Goal: Task Accomplishment & Management: Manage account settings

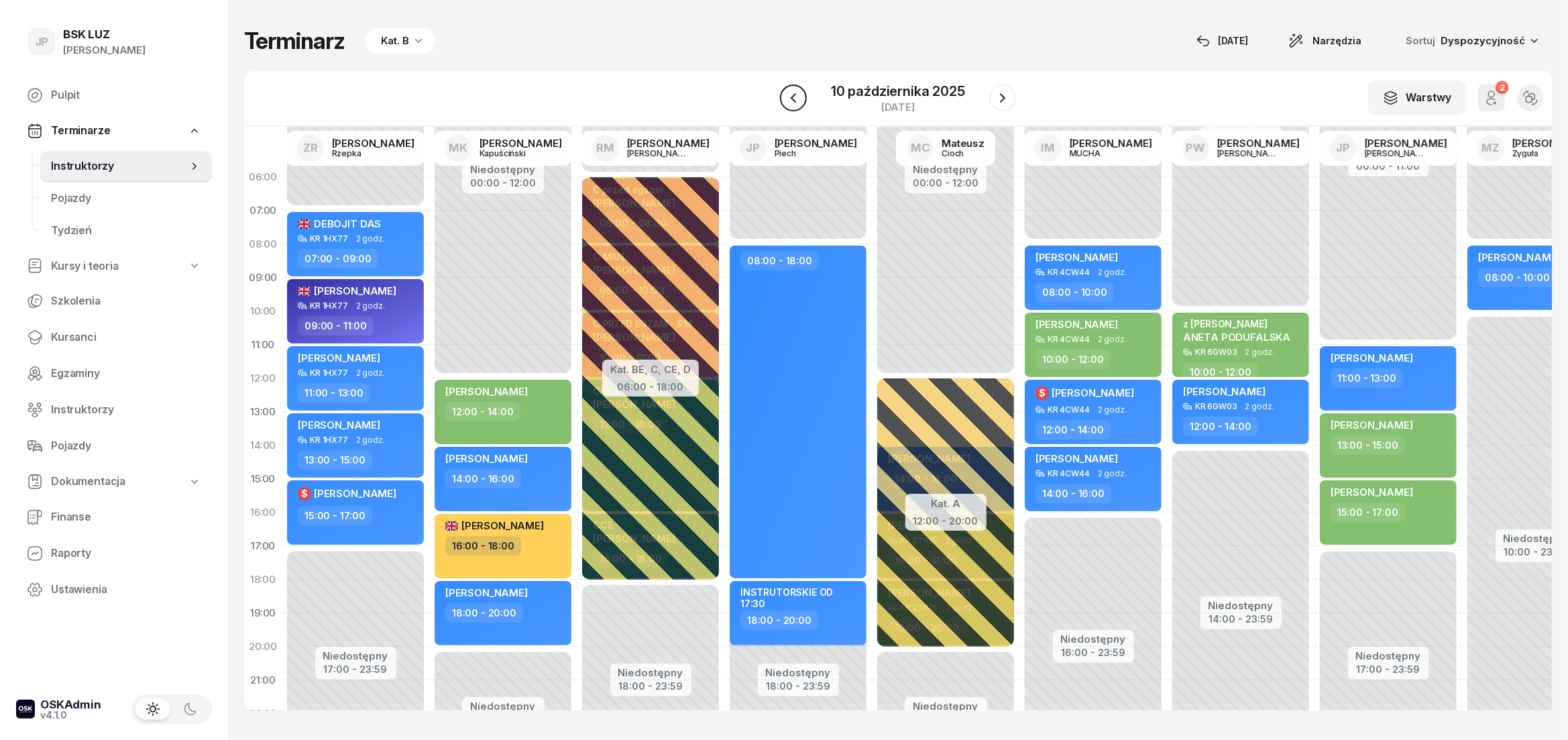
click at [795, 102] on icon "button" at bounding box center [793, 98] width 6 height 10
click at [795, 102] on icon "button" at bounding box center [796, 97] width 16 height 16
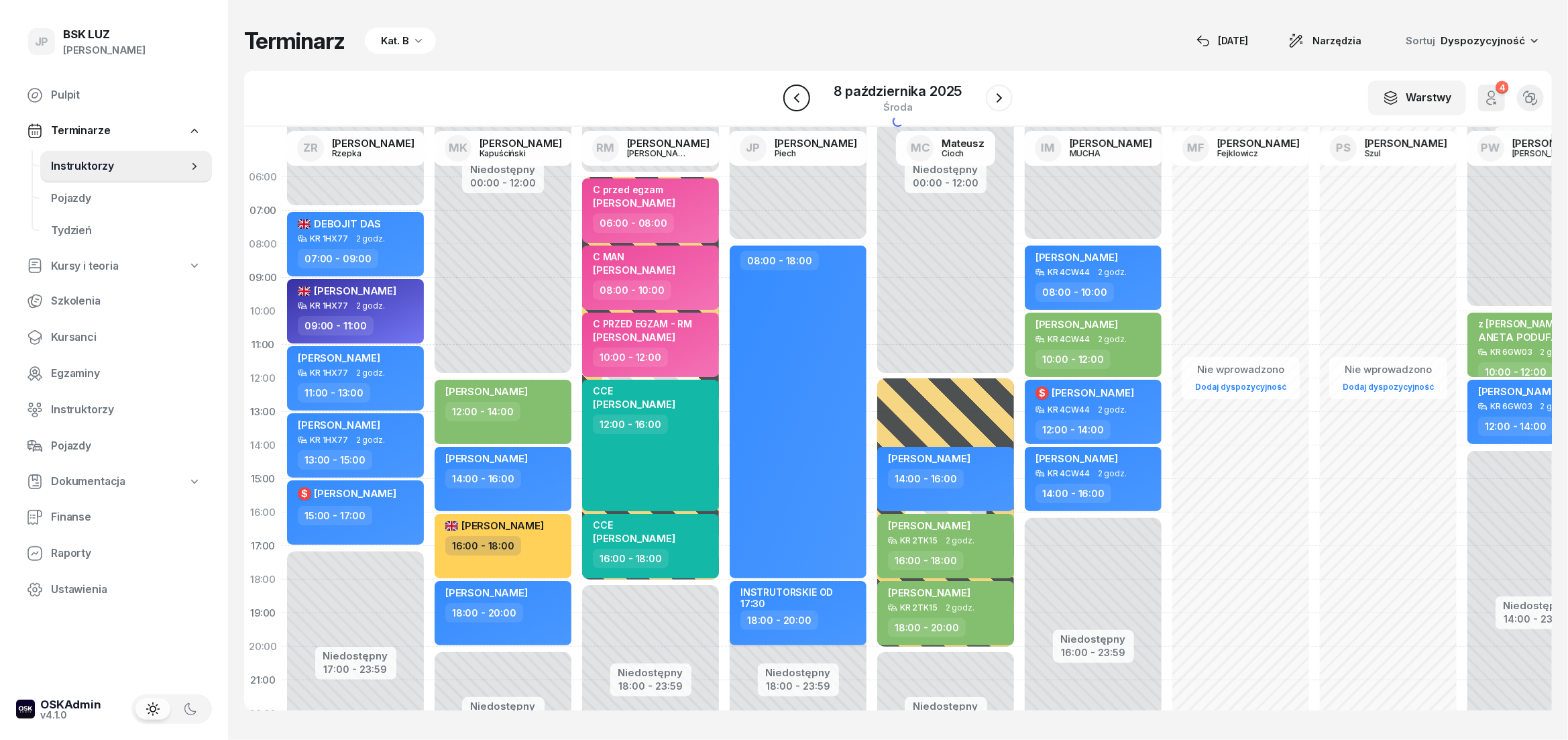
click at [795, 102] on icon "button" at bounding box center [796, 97] width 16 height 16
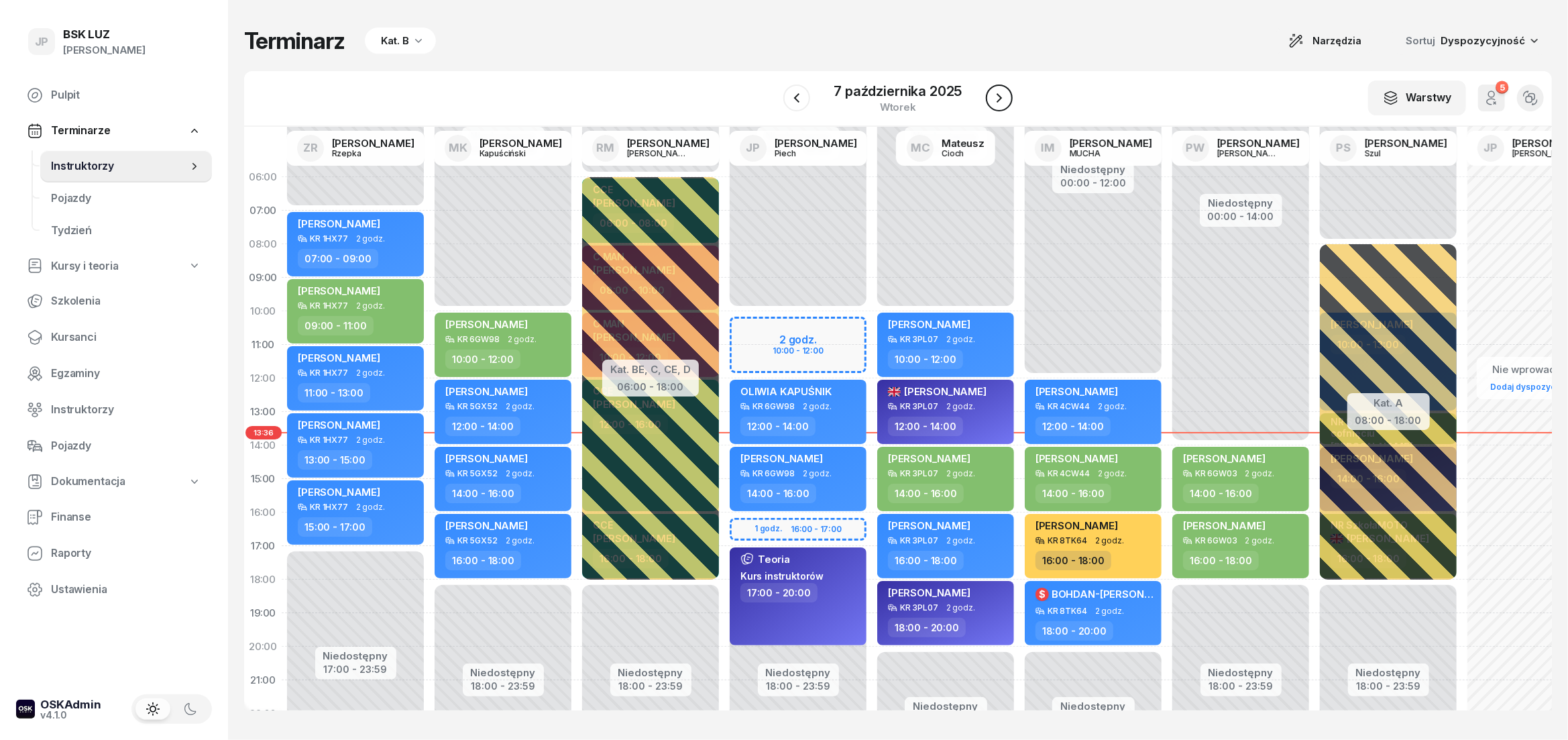
click at [992, 100] on icon "button" at bounding box center [999, 97] width 16 height 16
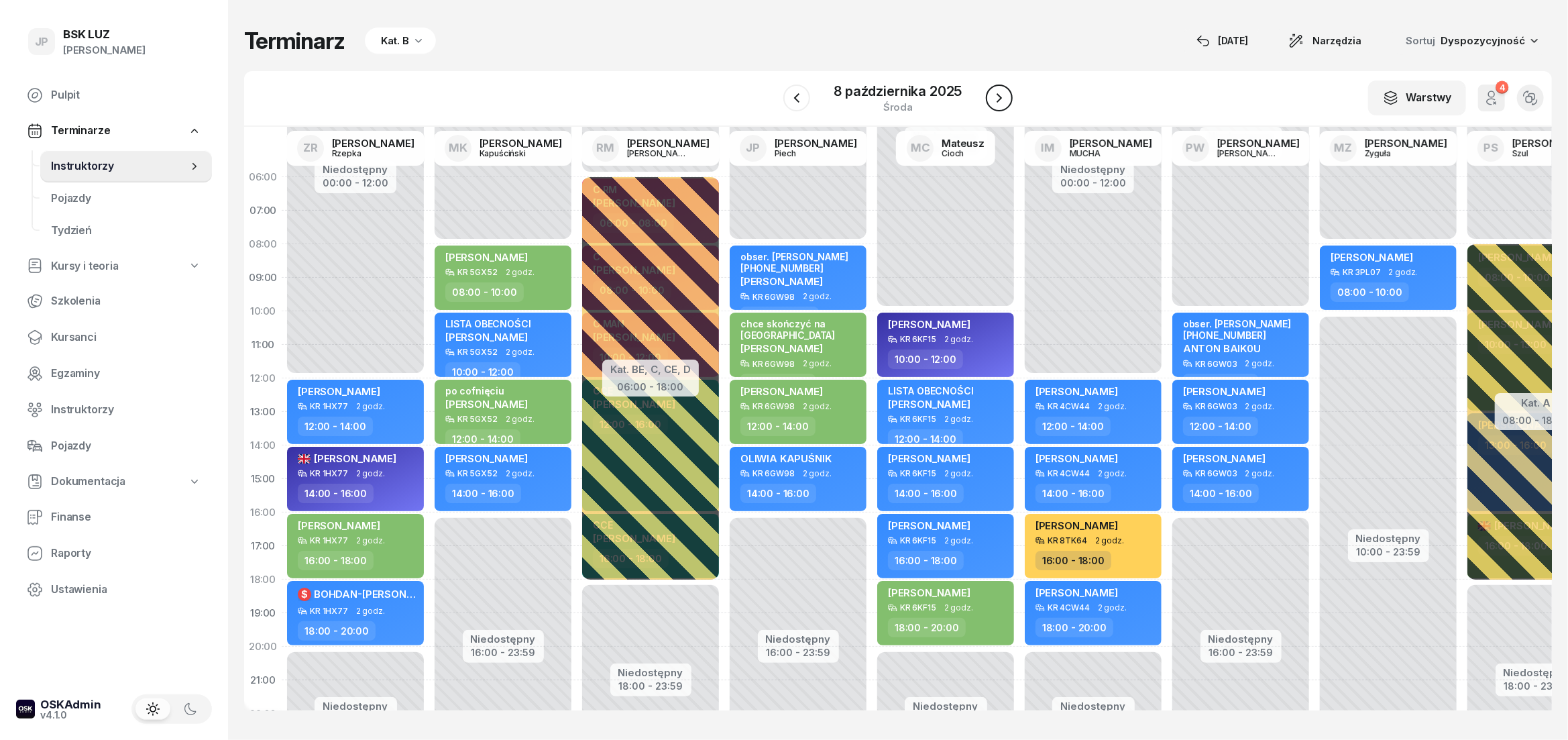
click at [1000, 96] on icon "button" at bounding box center [999, 97] width 16 height 16
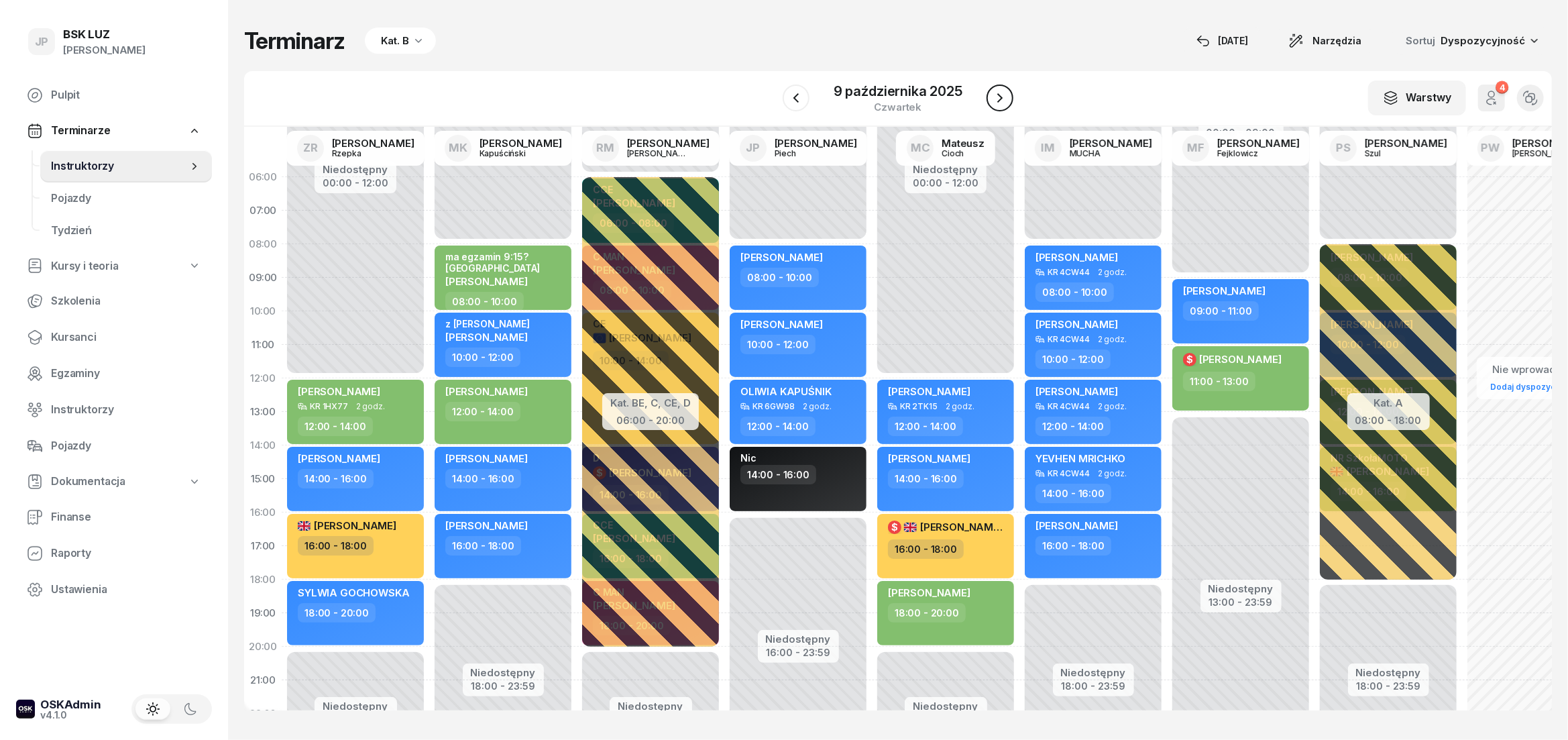
click at [1002, 103] on icon "button" at bounding box center [1000, 97] width 16 height 16
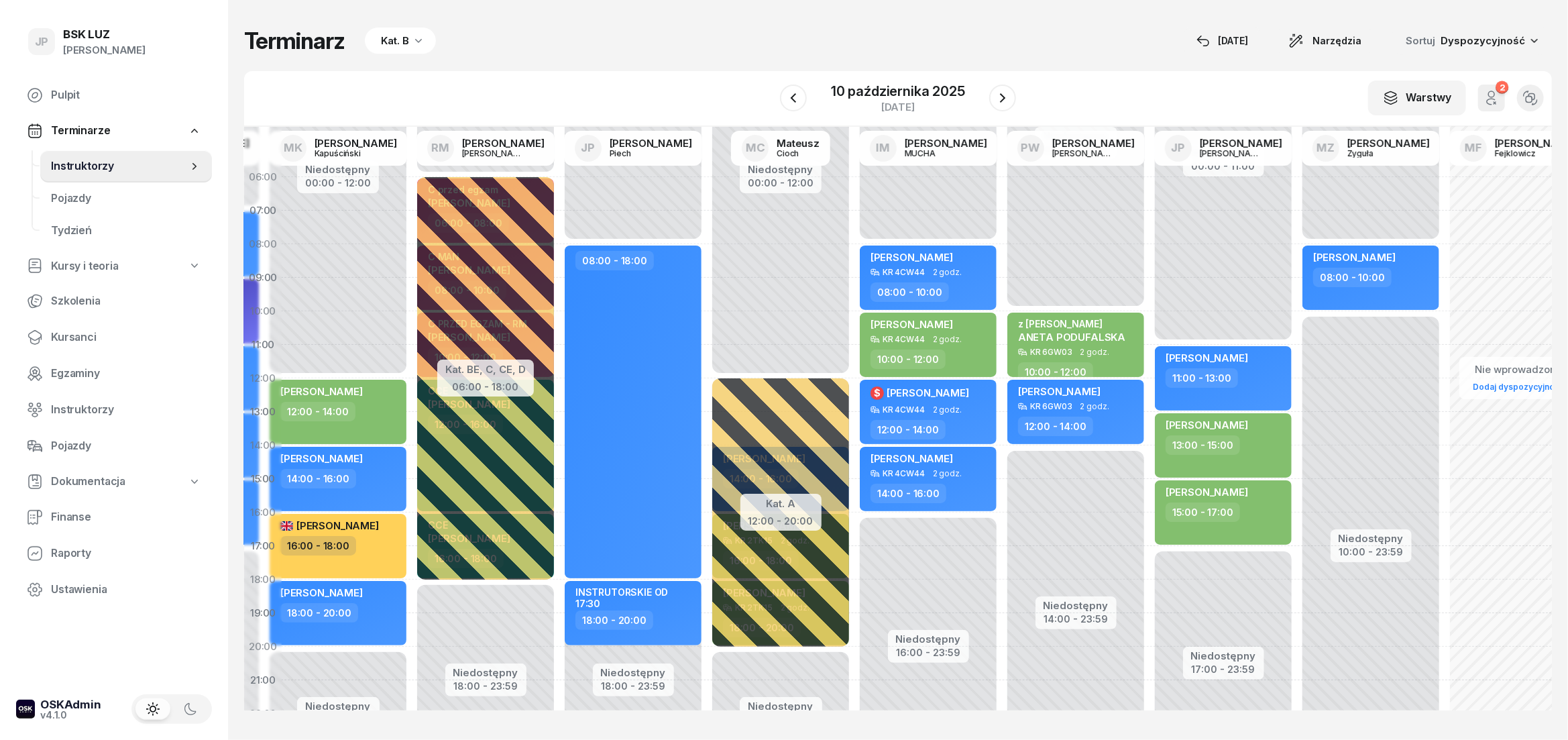
scroll to position [0, 270]
